Goal: Obtain resource: Download file/media

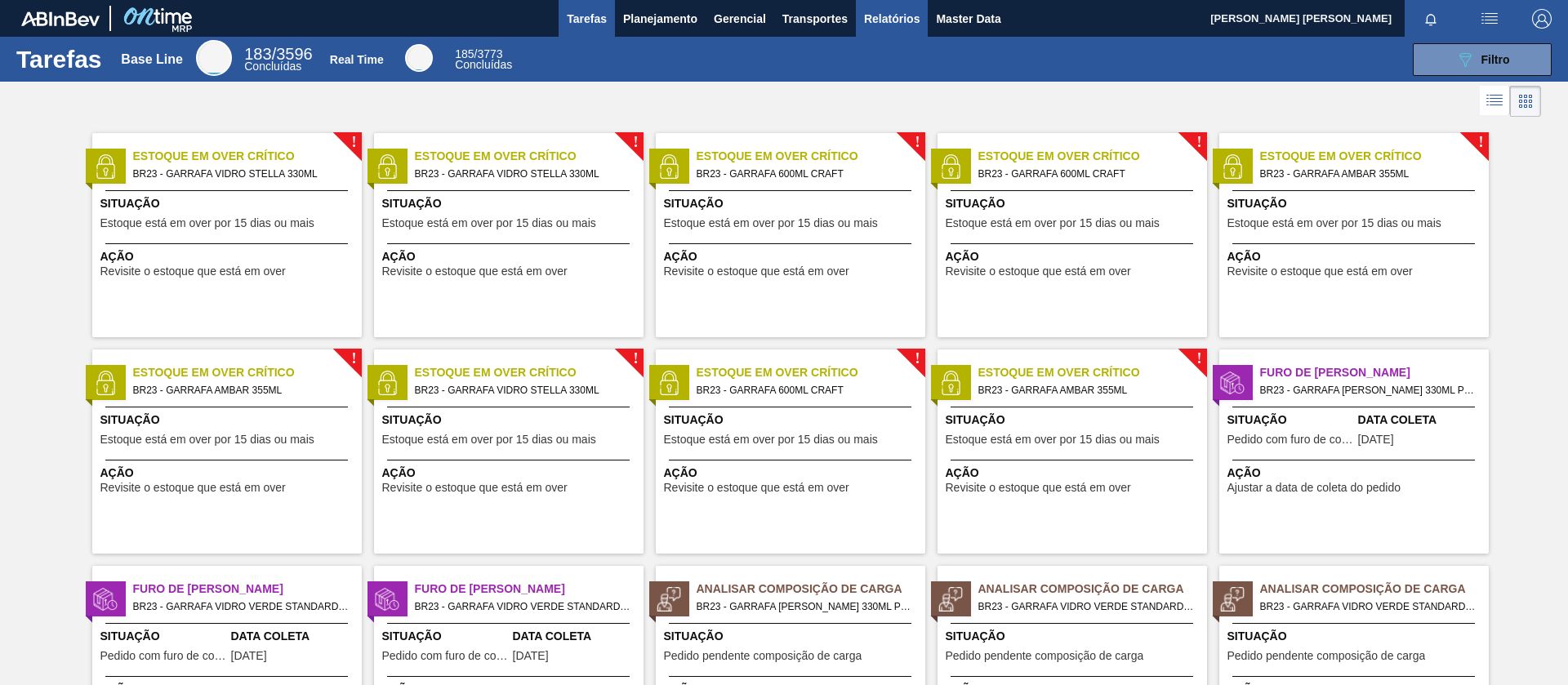
click at [879, 21] on span "Relatórios" at bounding box center [892, 18] width 56 height 19
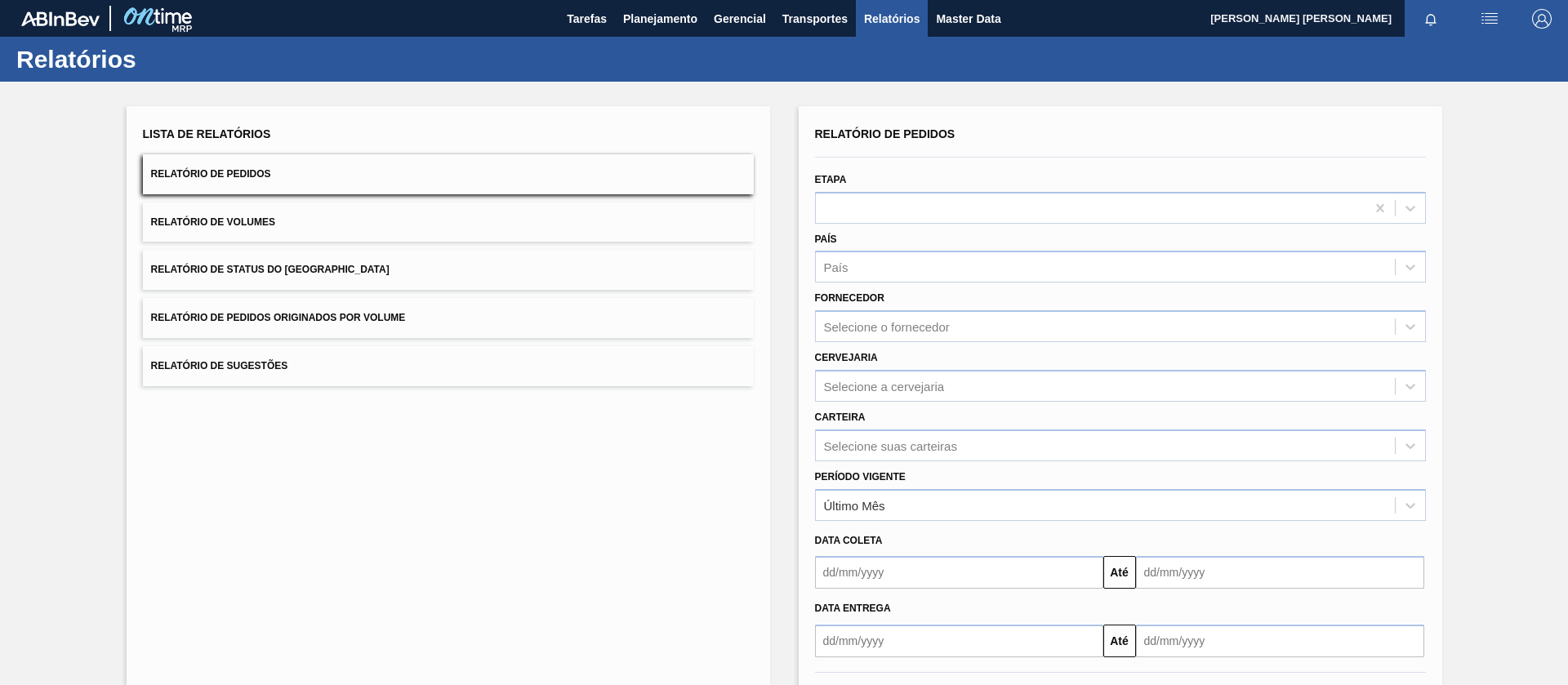
click at [389, 313] on span "Relatório de Pedidos Originados por Volume" at bounding box center [279, 317] width 255 height 11
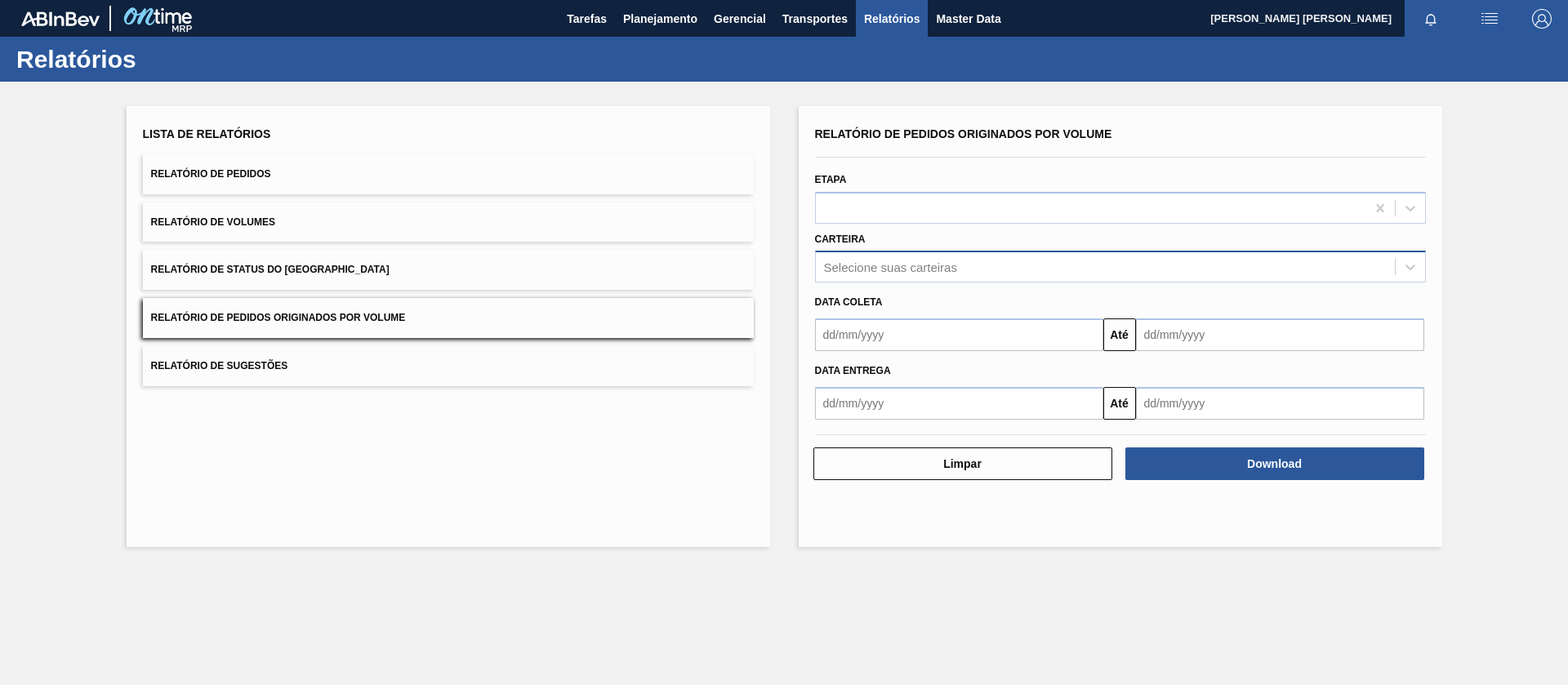
click at [891, 271] on div "Selecione suas carteiras" at bounding box center [890, 267] width 133 height 14
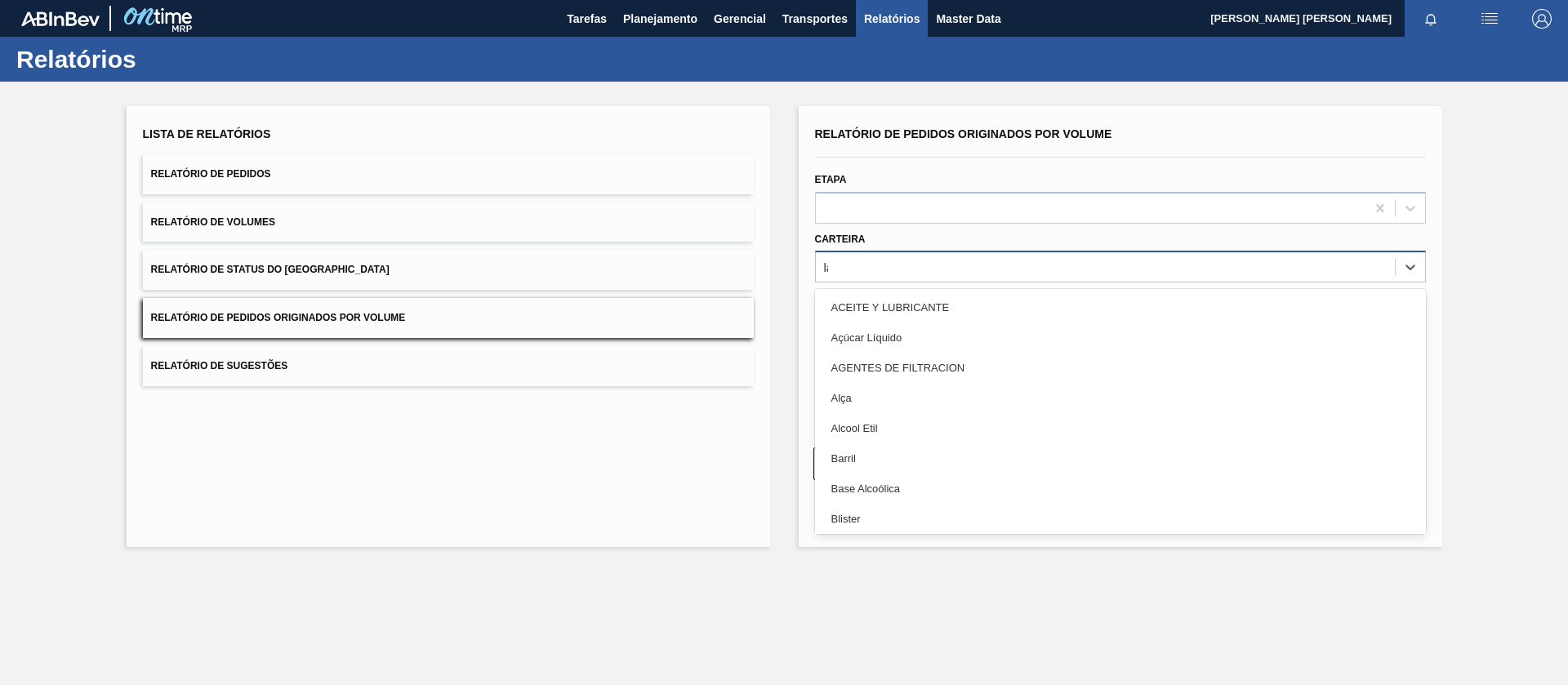
type input "lata"
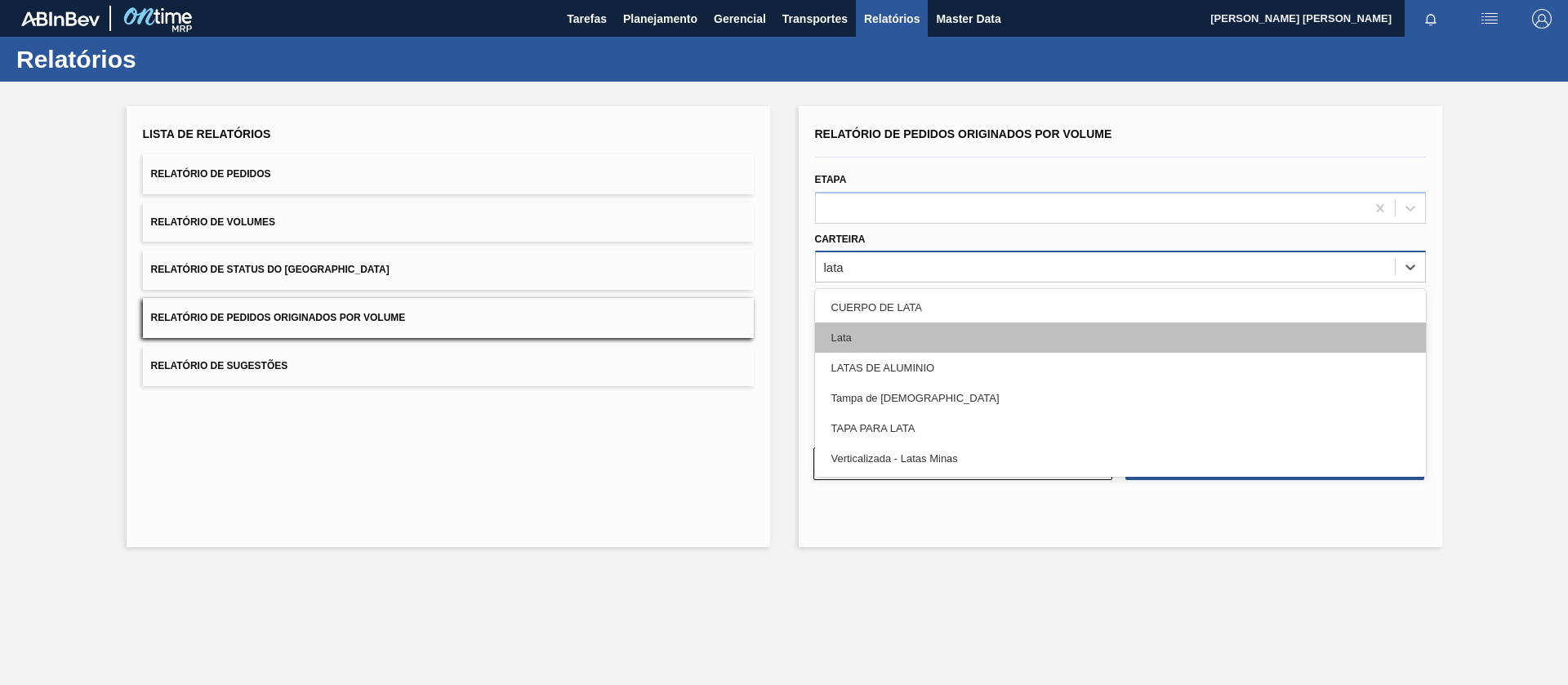
click at [879, 343] on div "Lata" at bounding box center [1120, 337] width 611 height 30
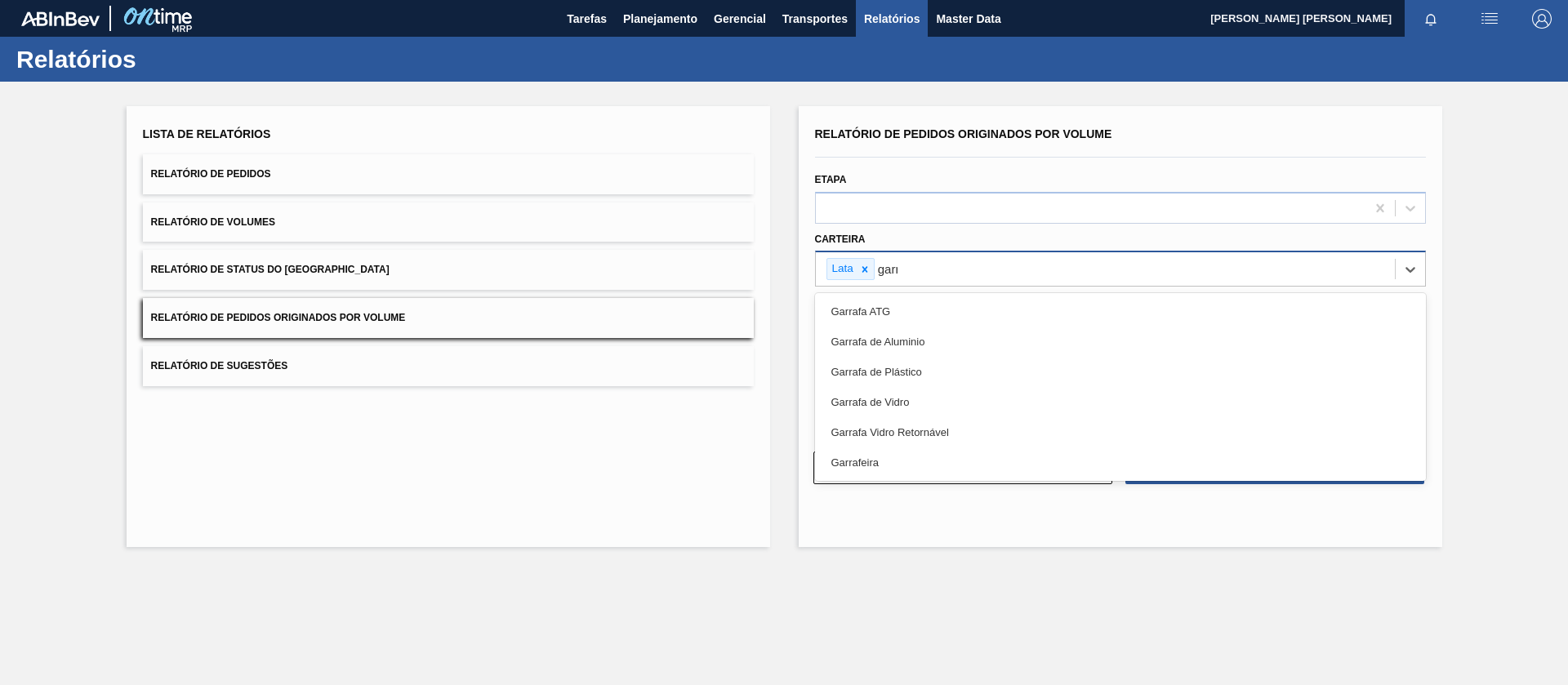
type input "garraf"
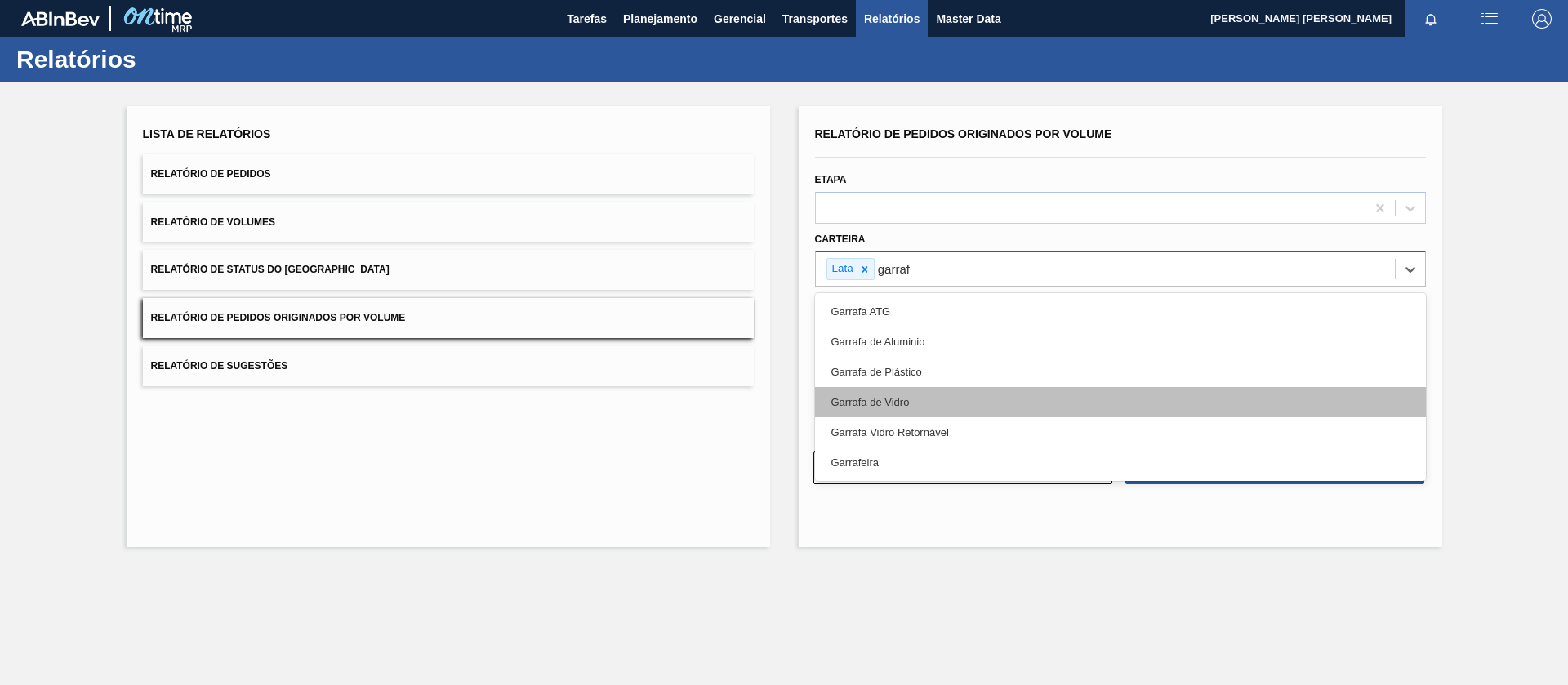
click at [889, 398] on div "Garrafa de Vidro" at bounding box center [1120, 402] width 611 height 30
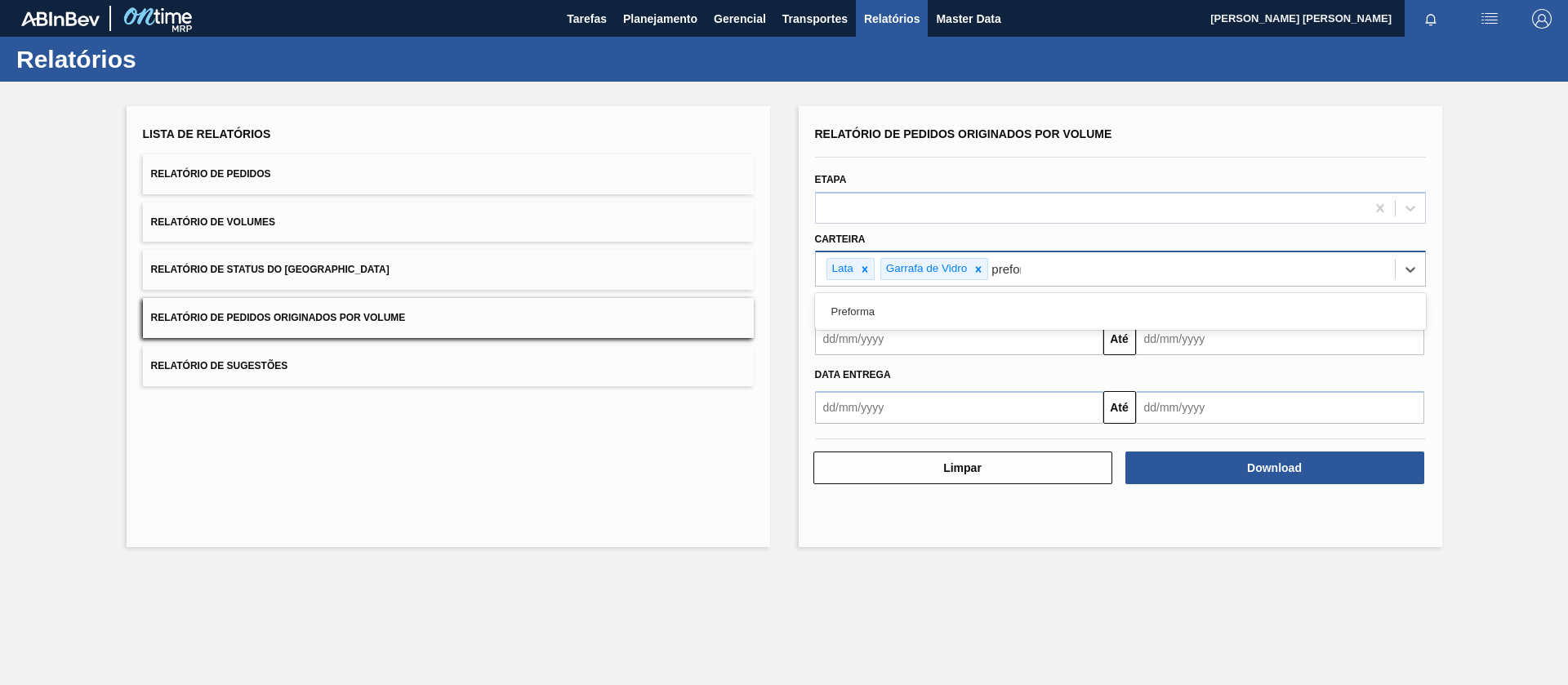
type input "preform"
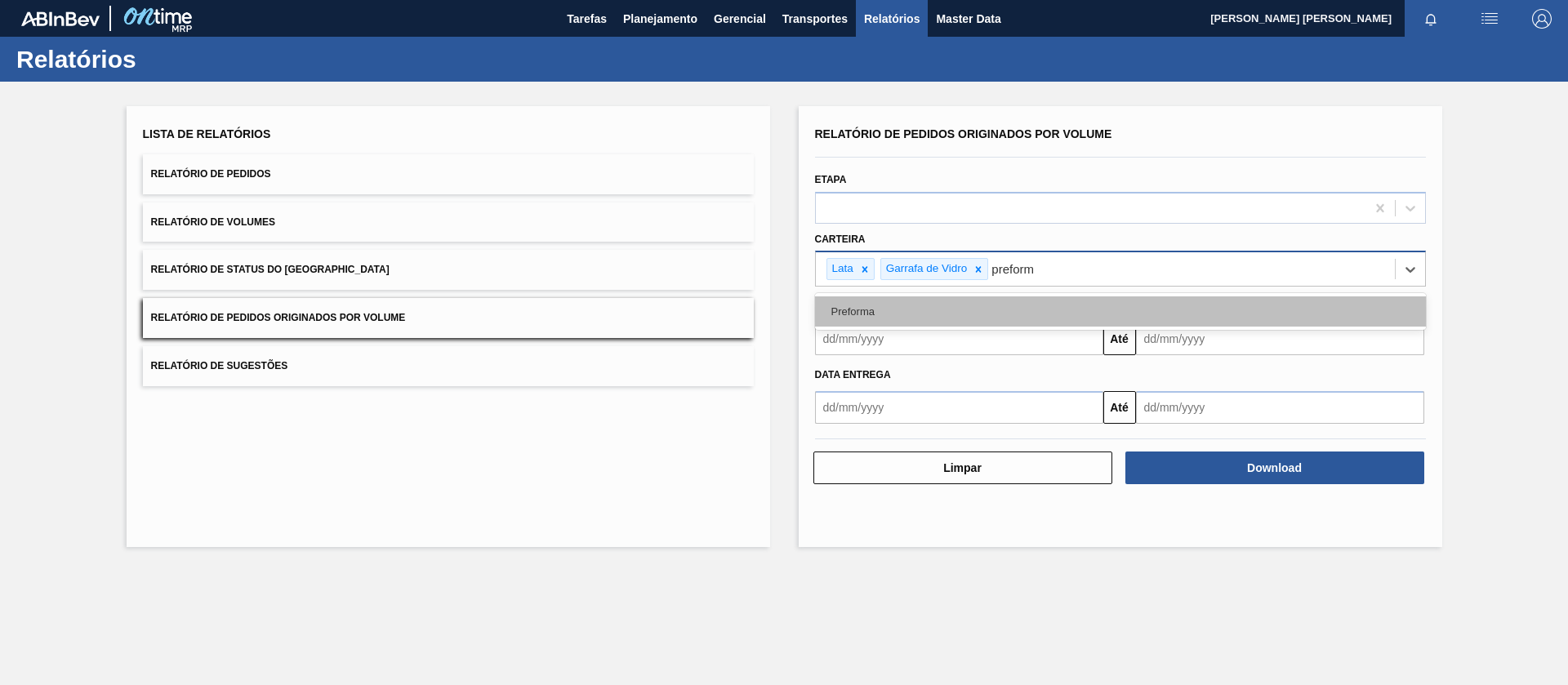
click at [844, 308] on div "Preforma" at bounding box center [1120, 311] width 611 height 30
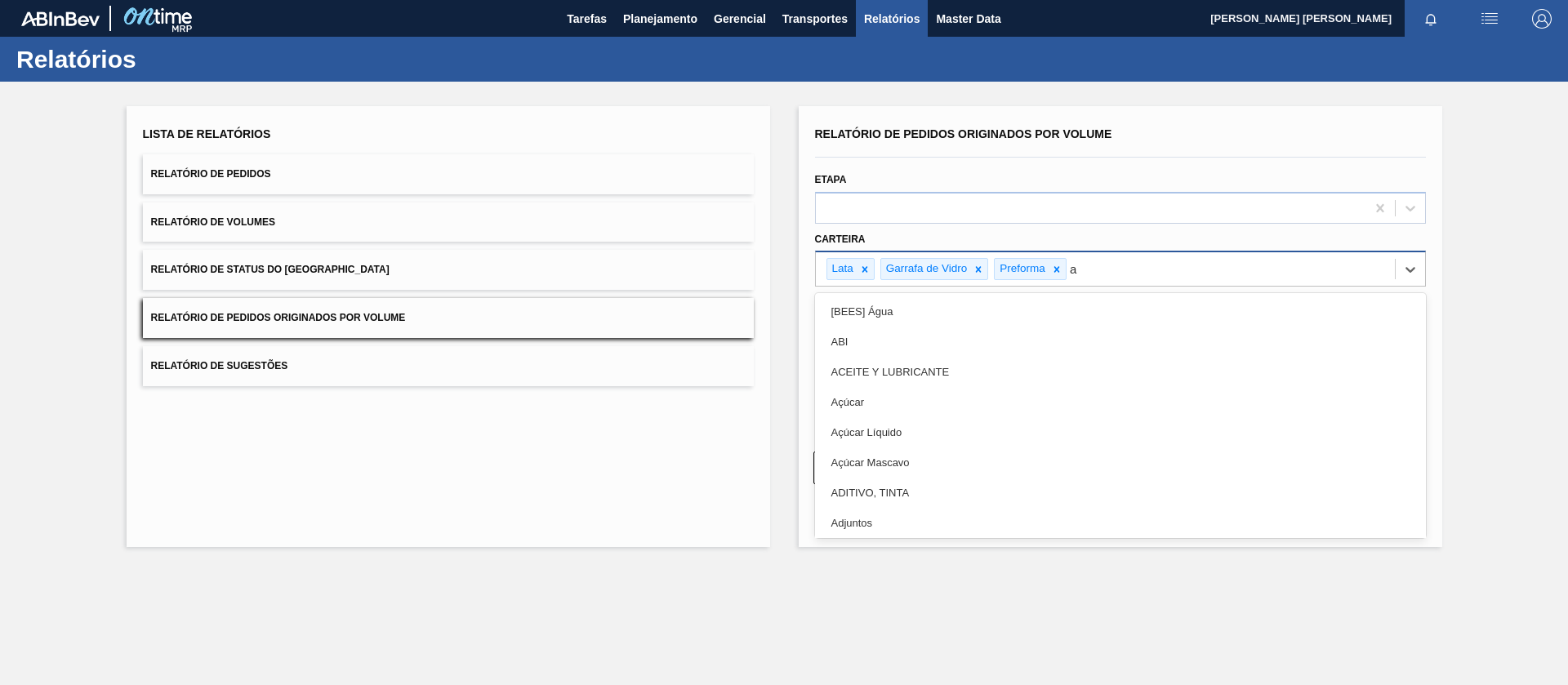
type input "aç"
click at [844, 308] on div "Açúcar" at bounding box center [1120, 311] width 611 height 30
type input "xa"
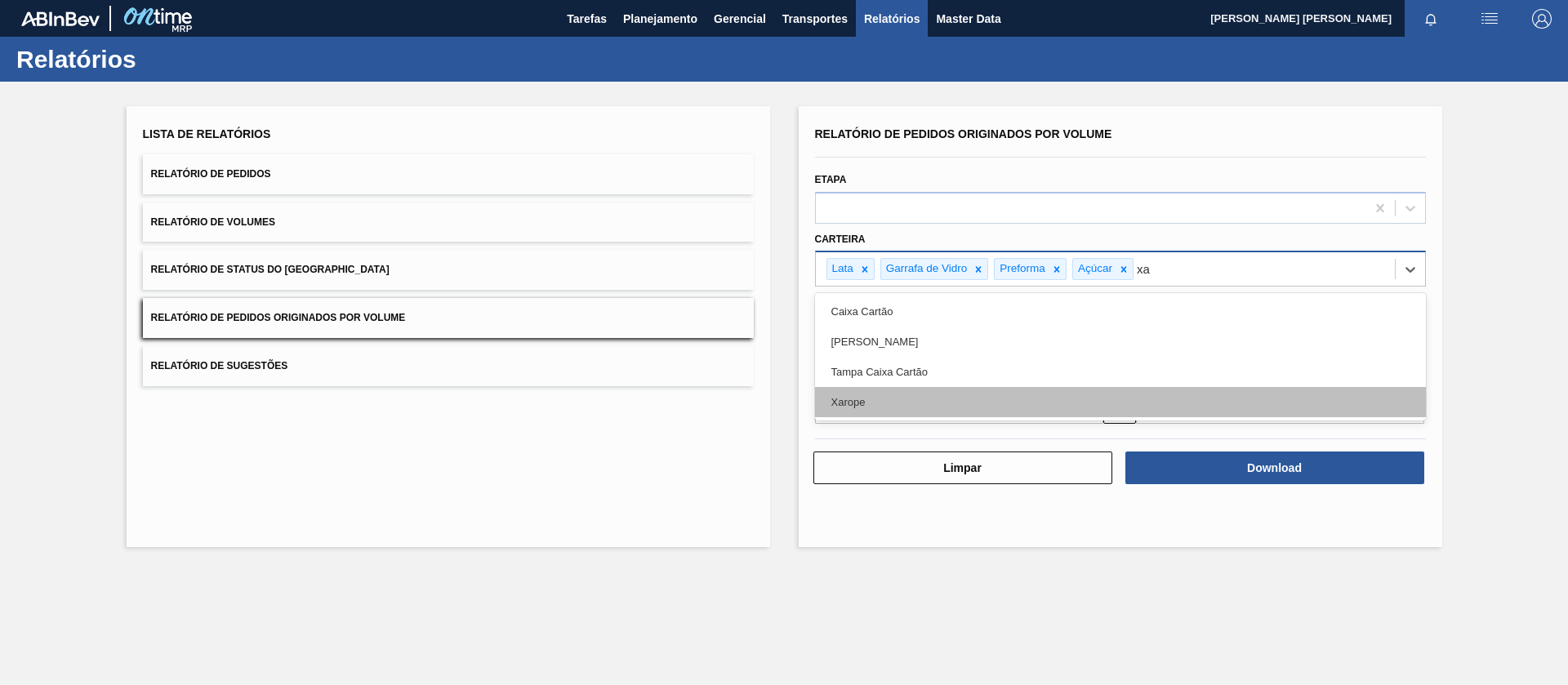
click at [860, 407] on div "Xarope" at bounding box center [1120, 402] width 611 height 30
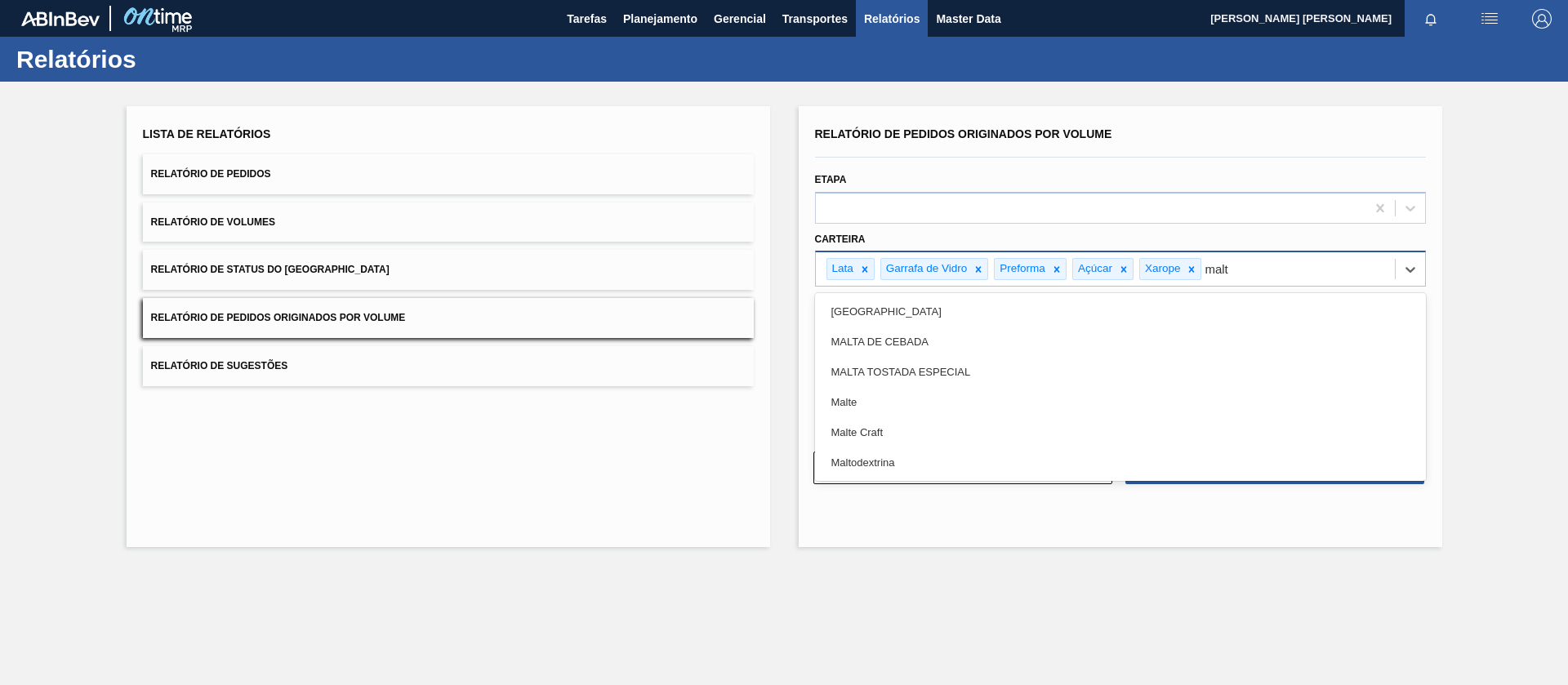
type input "malte"
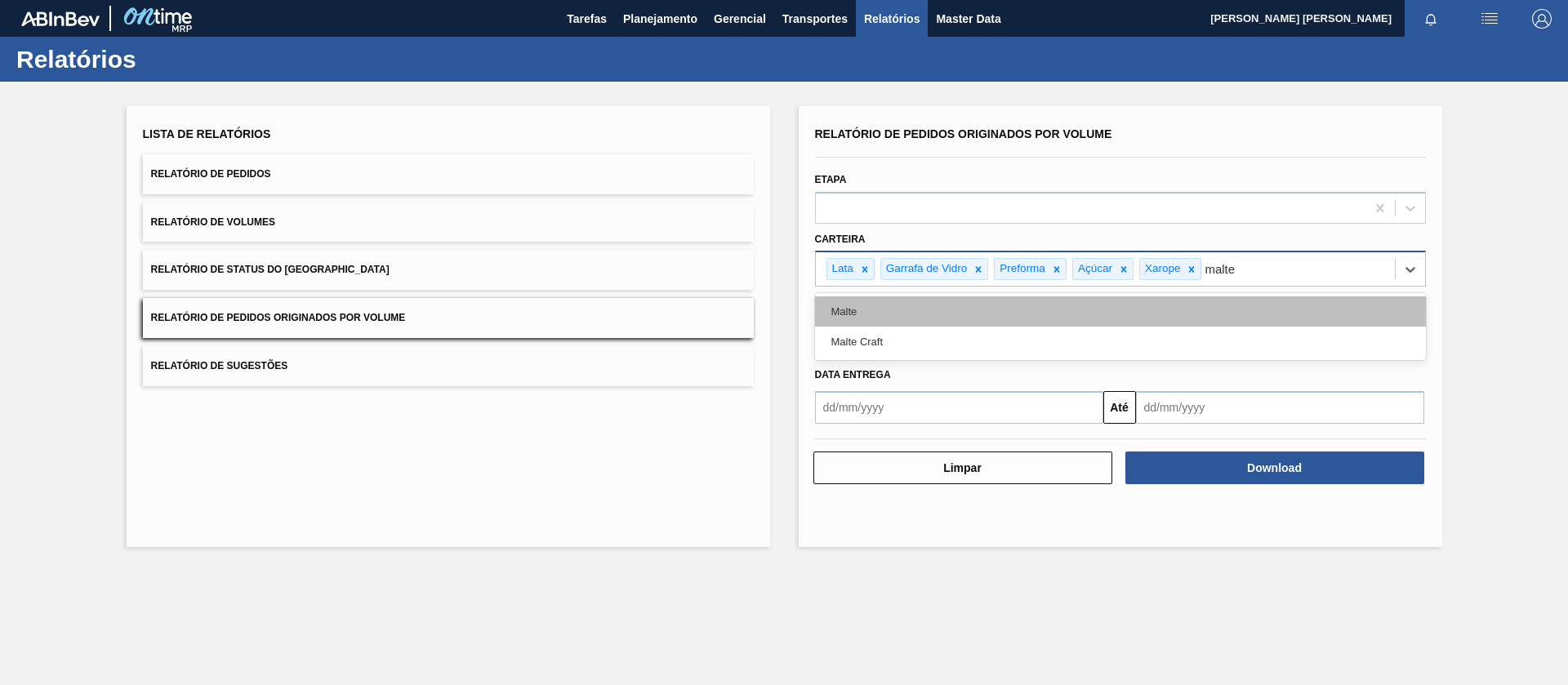
click at [851, 306] on div "Malte" at bounding box center [1120, 311] width 611 height 30
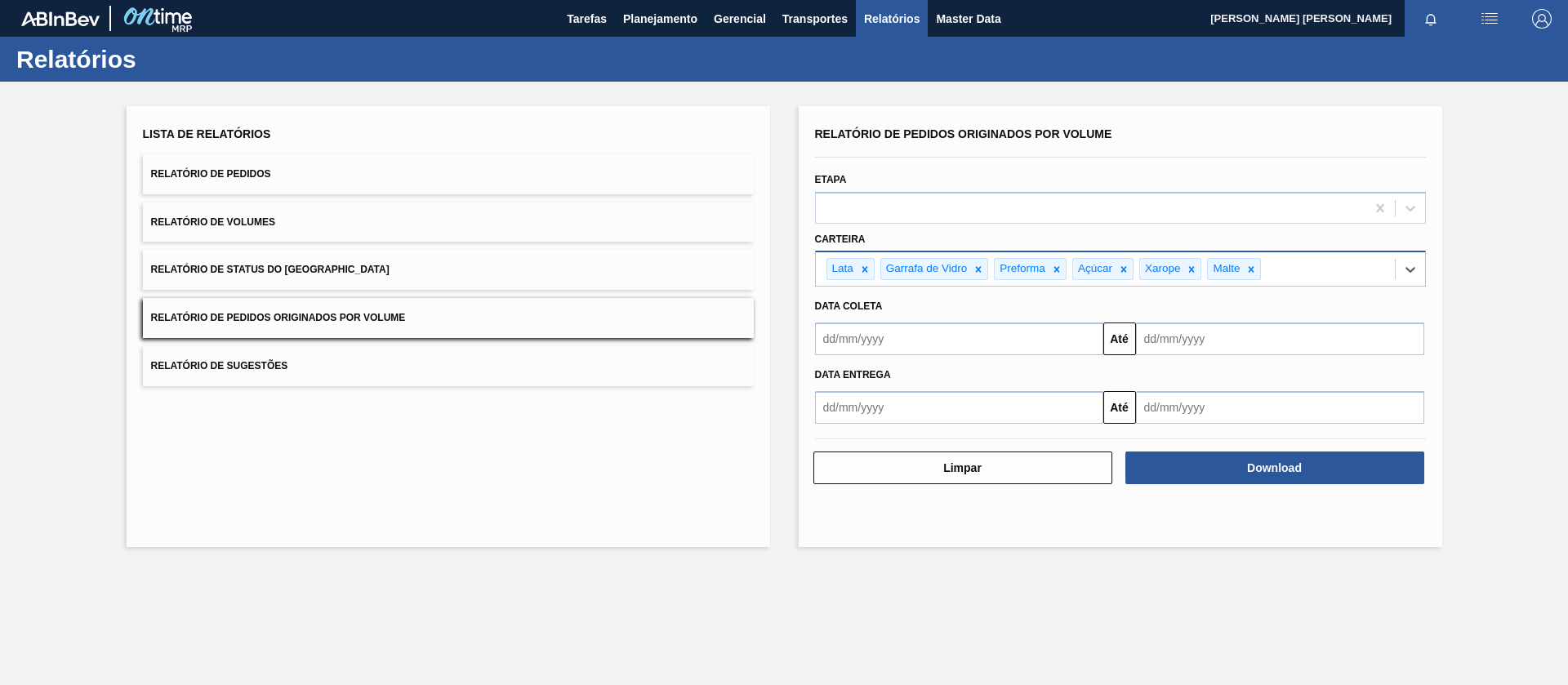
click at [923, 337] on input "text" at bounding box center [959, 339] width 288 height 33
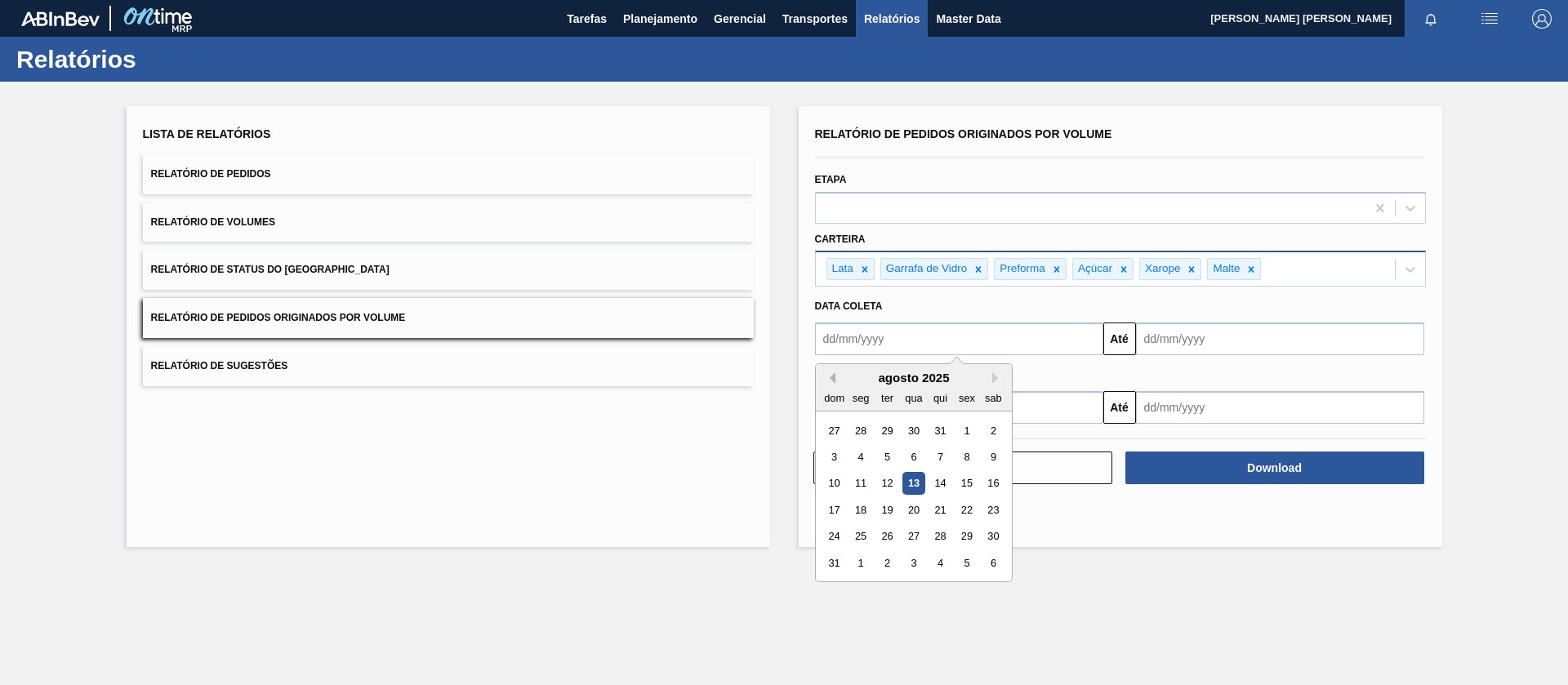
click at [830, 380] on button "Previous Month" at bounding box center [829, 378] width 11 height 11
click at [835, 379] on button "Previous Month" at bounding box center [829, 378] width 11 height 11
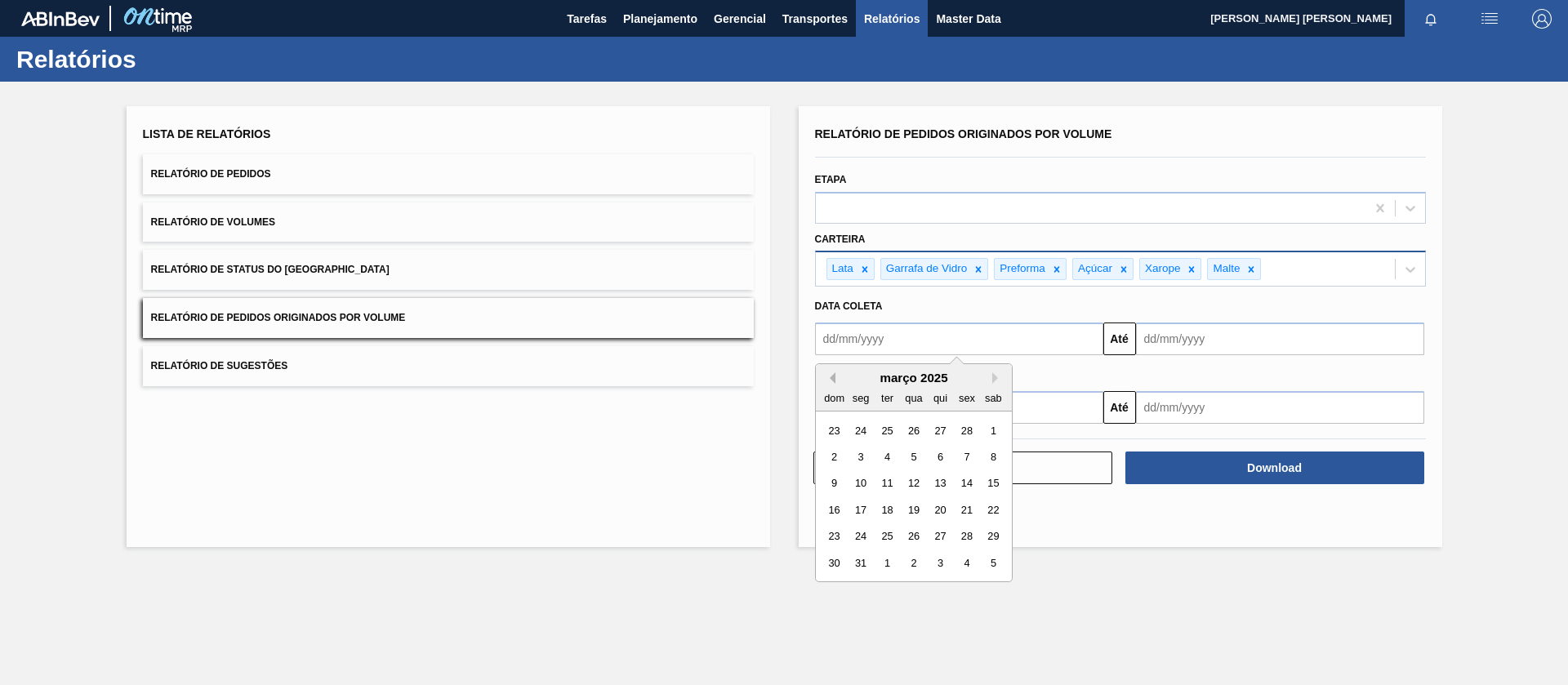
click at [835, 379] on button "Previous Month" at bounding box center [829, 378] width 11 height 11
click at [914, 422] on div "1" at bounding box center [913, 430] width 22 height 22
type input "[DATE]"
click at [1212, 347] on input "text" at bounding box center [1280, 339] width 288 height 33
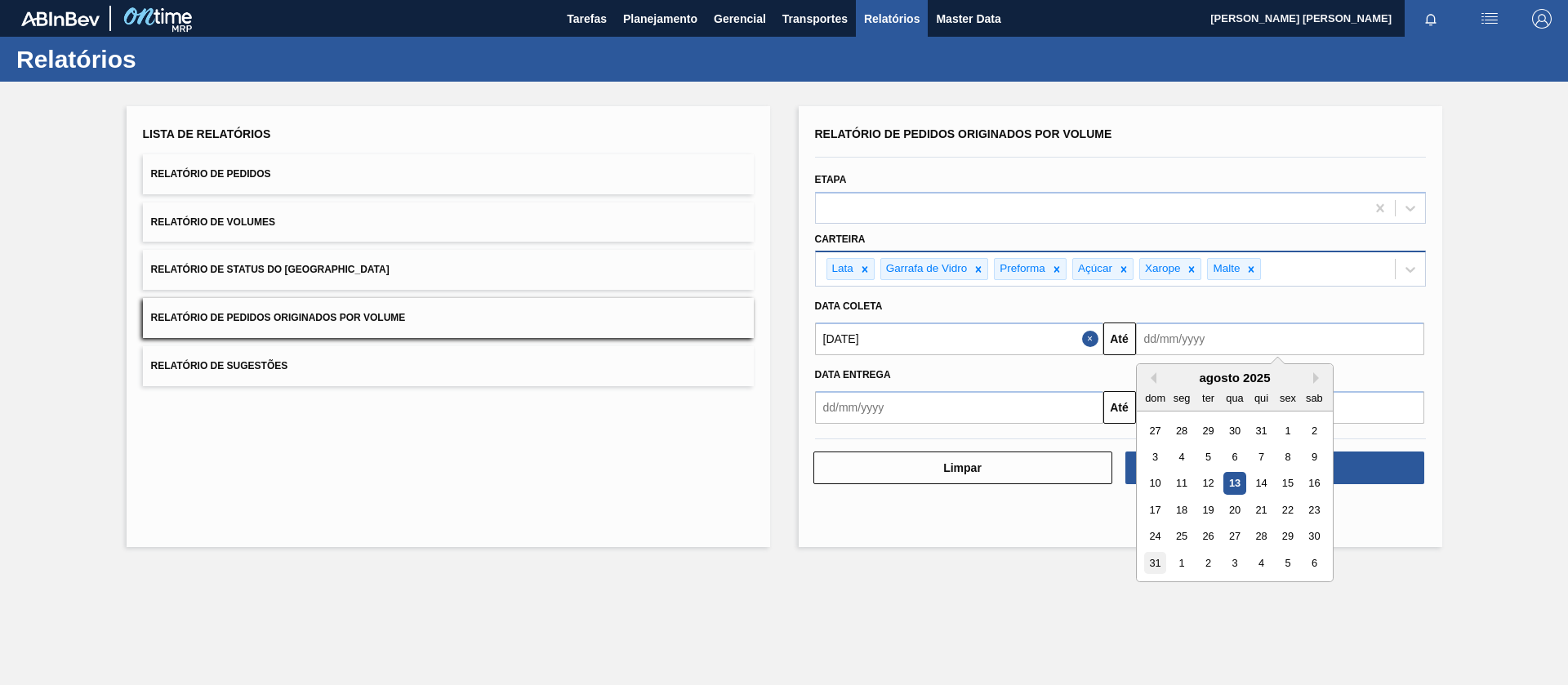
click at [1161, 560] on div "31" at bounding box center [1155, 563] width 22 height 22
type input "[DATE]"
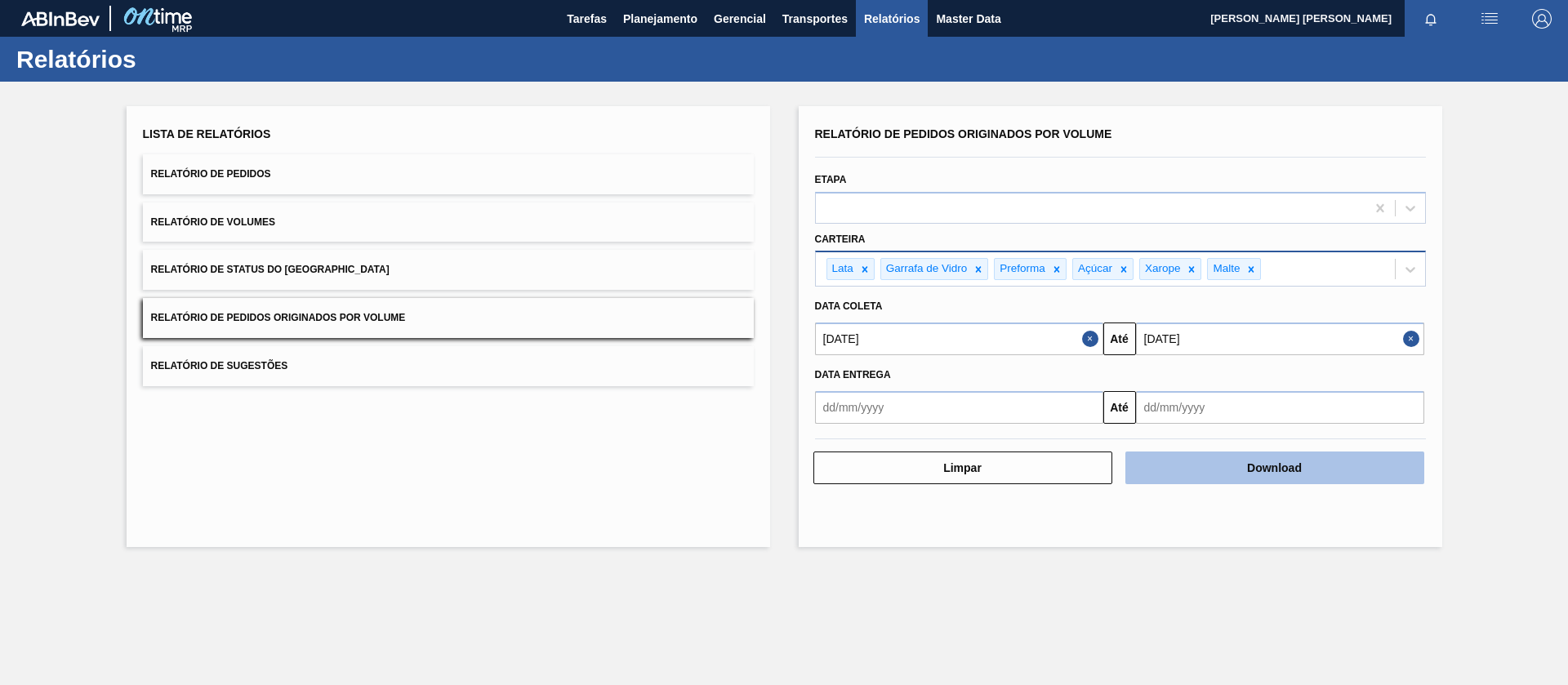
click at [1193, 463] on button "Download" at bounding box center [1274, 468] width 299 height 33
